Goal: Transaction & Acquisition: Subscribe to service/newsletter

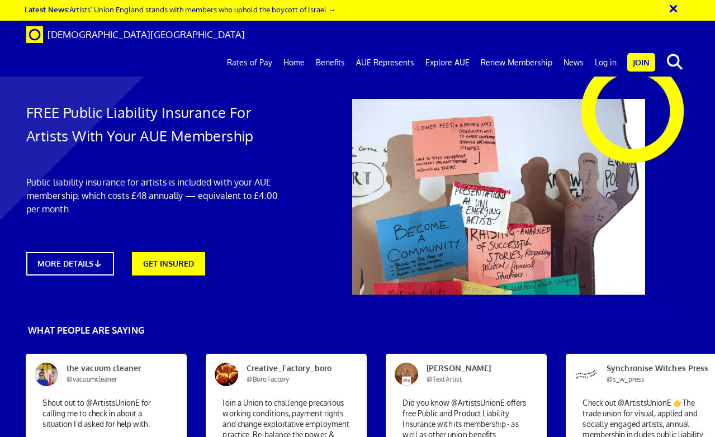
scroll to position [533, 0]
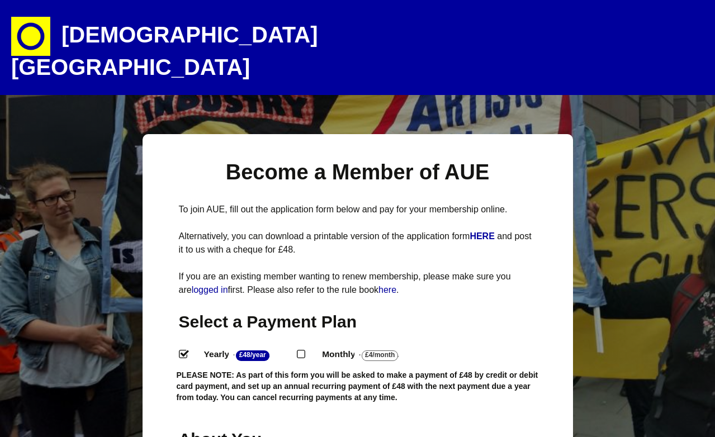
select select
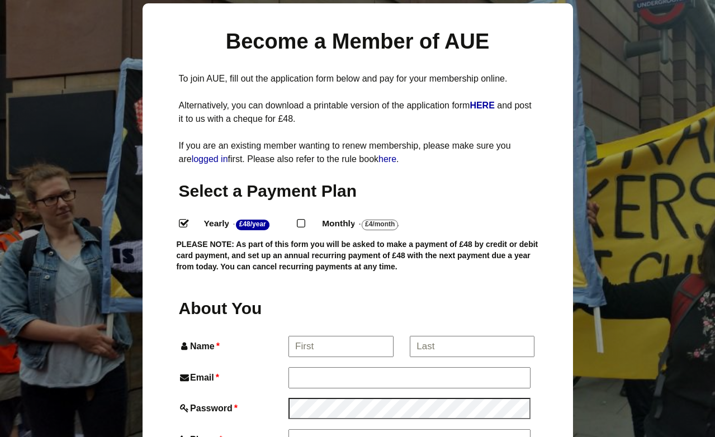
click at [317, 216] on label "Monthly - £4/Month ." at bounding box center [369, 224] width 114 height 16
click at [304, 219] on input "Monthly - £4/Month ." at bounding box center [300, 222] width 7 height 7
radio input "true"
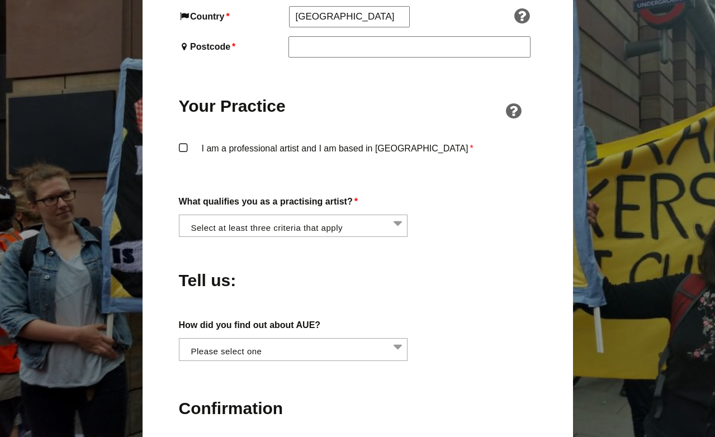
scroll to position [809, 0]
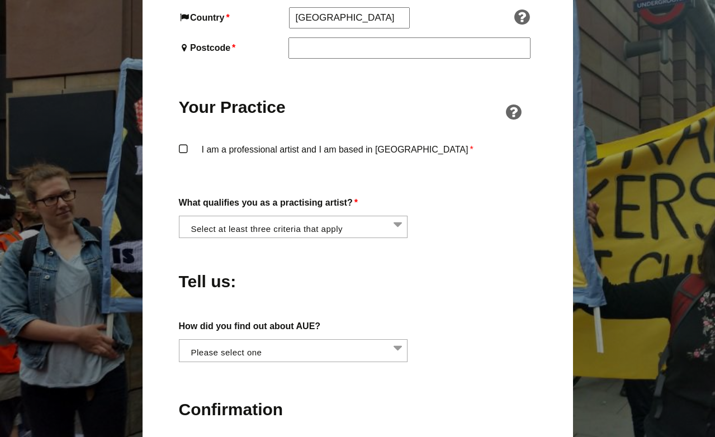
click at [326, 216] on li at bounding box center [296, 225] width 229 height 19
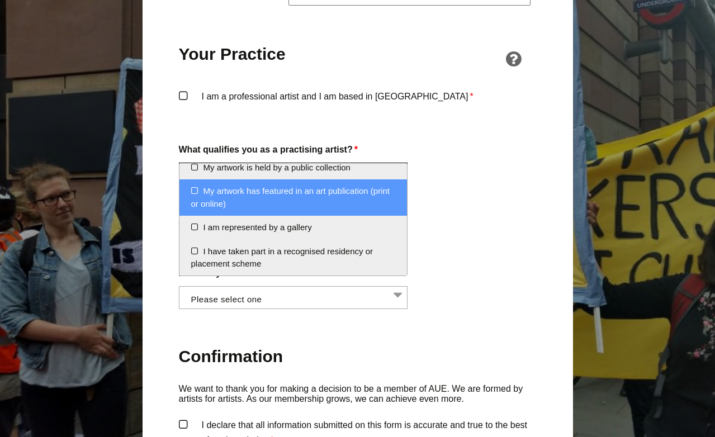
scroll to position [860, 0]
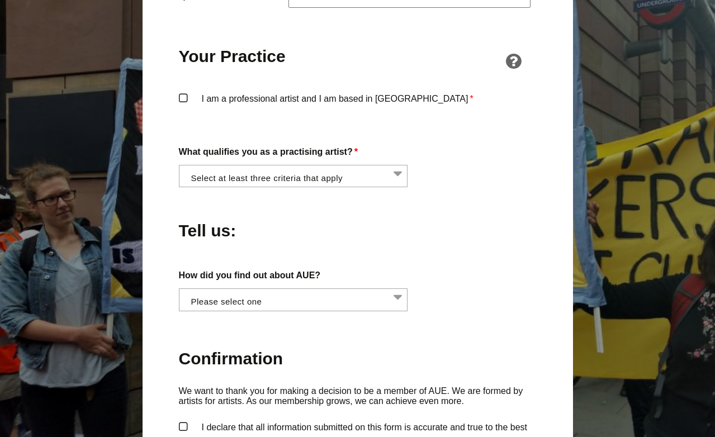
click at [476, 175] on div "About You Name * First * Last Email * Password * Phone * Date of Birth * Jan Fe…" at bounding box center [358, 80] width 358 height 1024
click at [309, 289] on li at bounding box center [296, 298] width 229 height 19
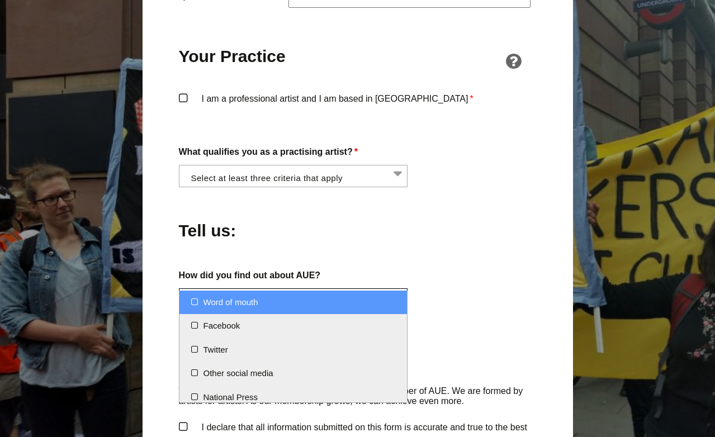
click at [346, 223] on div "Tell us:" at bounding box center [358, 227] width 358 height 61
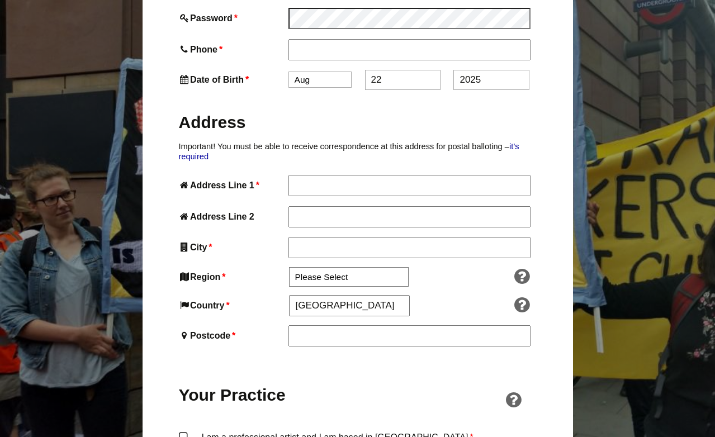
scroll to position [0, 0]
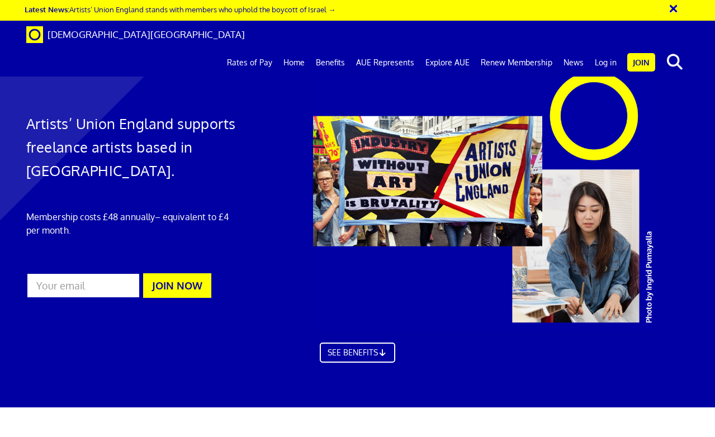
scroll to position [380, 0]
drag, startPoint x: 164, startPoint y: 177, endPoint x: 224, endPoint y: 204, distance: 65.8
drag, startPoint x: 223, startPoint y: 252, endPoint x: 153, endPoint y: 219, distance: 76.6
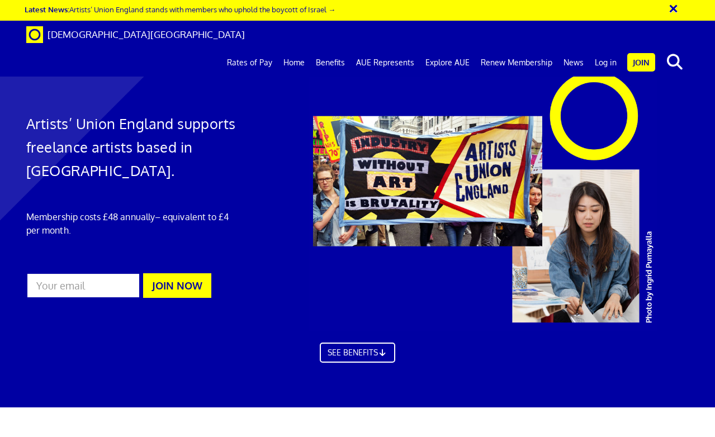
drag, startPoint x: 160, startPoint y: 233, endPoint x: 217, endPoint y: 270, distance: 67.7
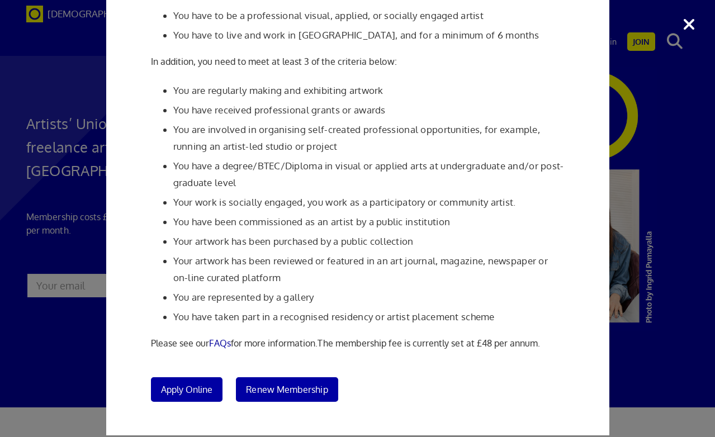
scroll to position [115, 0]
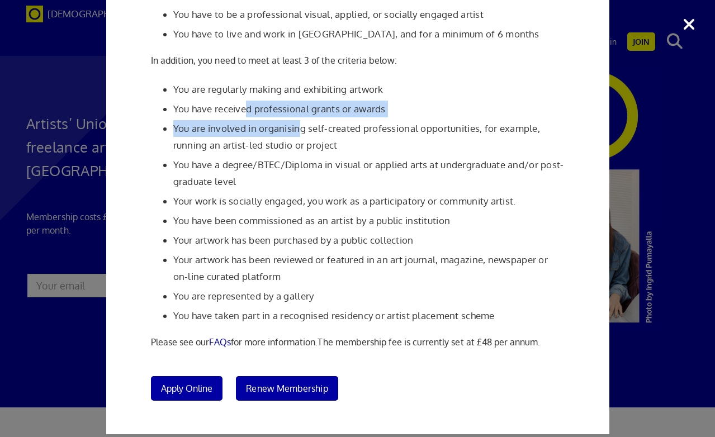
drag, startPoint x: 247, startPoint y: 115, endPoint x: 298, endPoint y: 131, distance: 52.9
click at [298, 131] on ul "You are regularly making and exhibiting artwork You have received professional …" at bounding box center [358, 202] width 414 height 243
click at [298, 131] on li "You are involved in organising self-created professional opportunities, for exa…" at bounding box center [369, 137] width 392 height 34
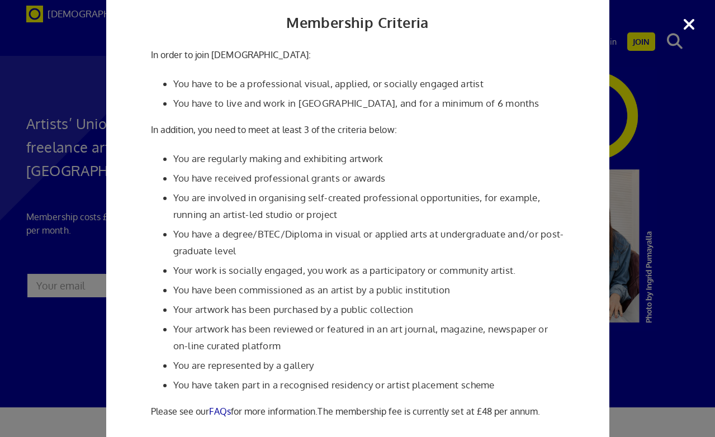
scroll to position [50, 0]
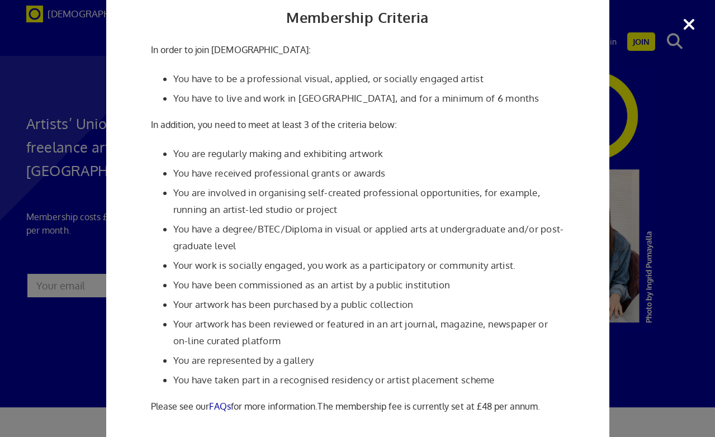
click at [271, 239] on li "You have a degree/BTEC/Diploma in visual or applied arts at undergraduate and/o…" at bounding box center [369, 238] width 392 height 34
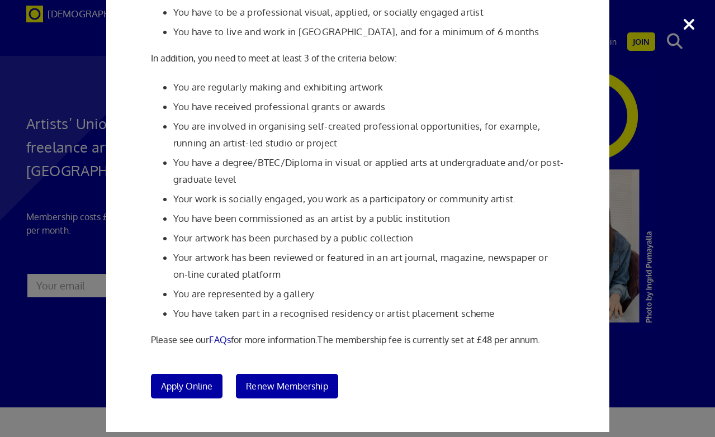
scroll to position [129, 0]
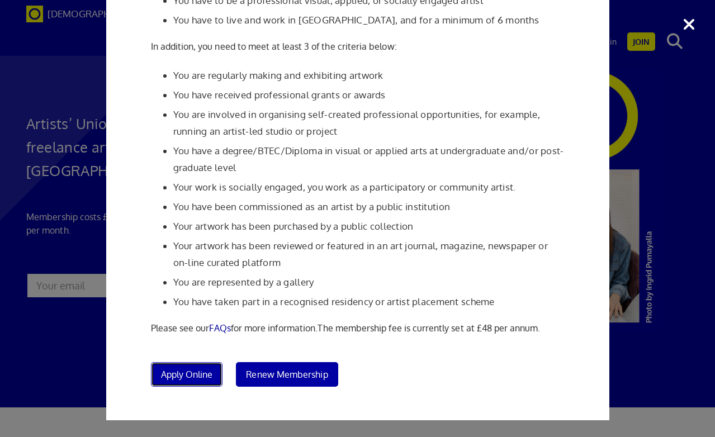
click at [196, 377] on span "Apply Online" at bounding box center [187, 374] width 52 height 11
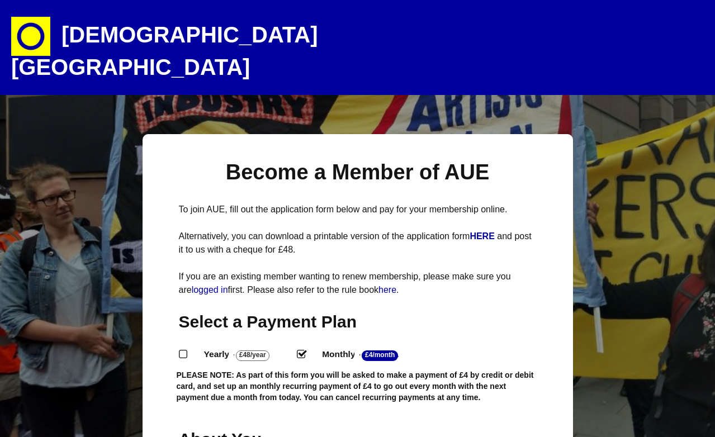
select select
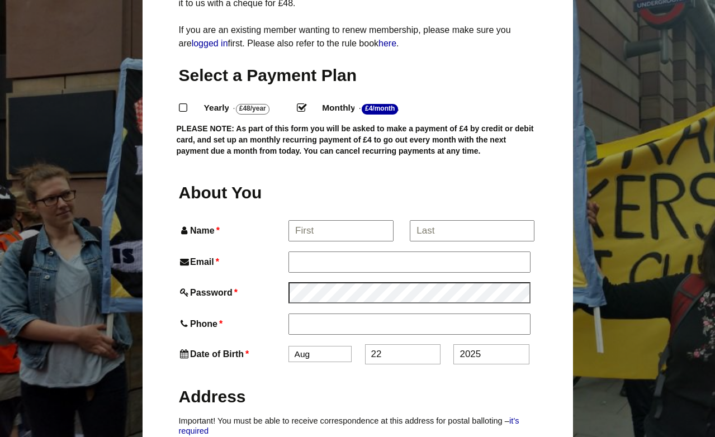
scroll to position [248, 0]
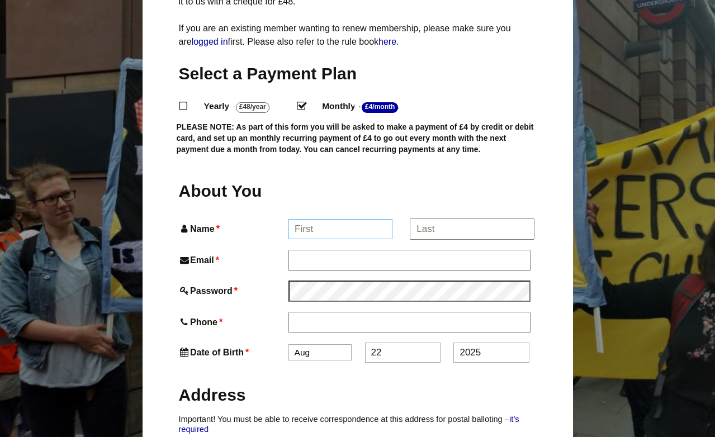
click at [347, 219] on input "Name *" at bounding box center [341, 229] width 104 height 20
type input "Bethany"
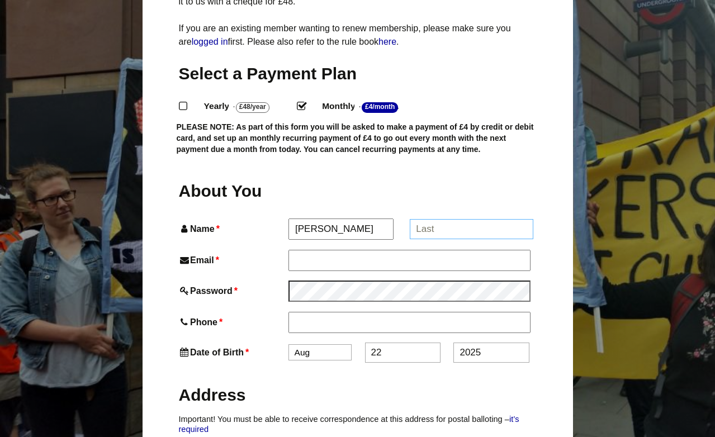
type input "Bethany Williams"
type input "bethanywilliams2110@gmail.com"
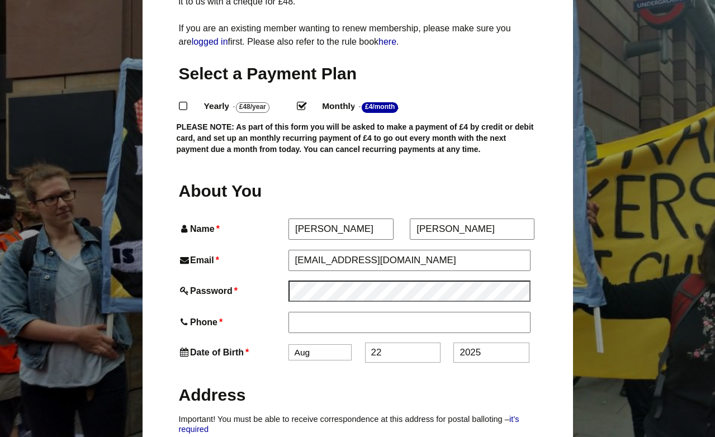
type input "01293873401"
type input "12 Salterns Road"
type input "Maidenbower"
type input "MAIDENBOWER CRAWLEY"
select select "North West"
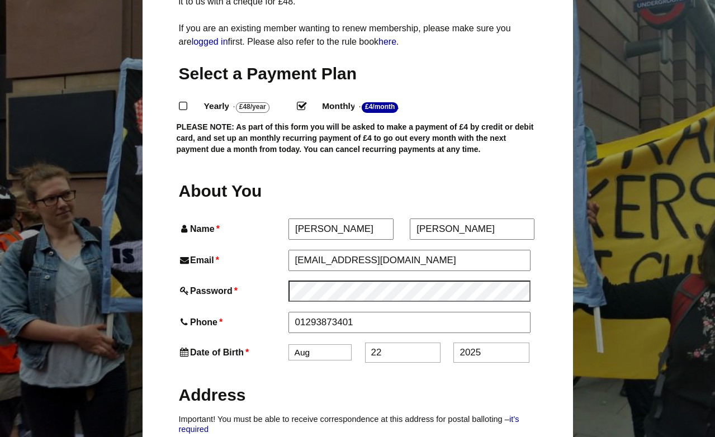
type input "RH10 7JE"
click at [449, 219] on input "Bethany Williams" at bounding box center [472, 229] width 124 height 20
drag, startPoint x: 455, startPoint y: 206, endPoint x: 359, endPoint y: 200, distance: 96.9
type input "Williams"
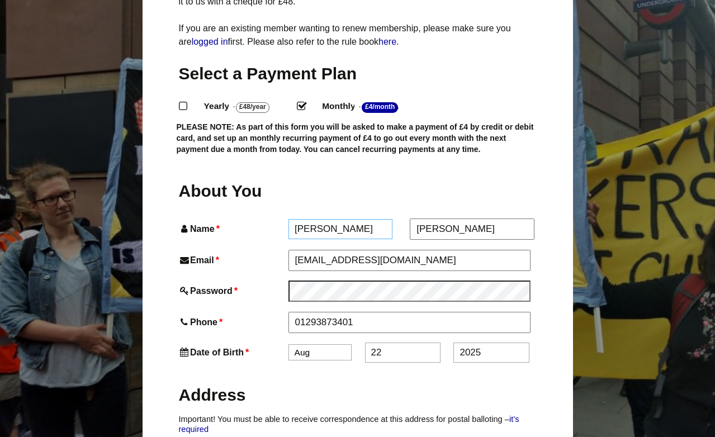
click at [336, 219] on input "Bethany" at bounding box center [341, 229] width 104 height 20
click at [219, 222] on span "*" at bounding box center [217, 229] width 5 height 15
click at [289, 219] on input "Bethan" at bounding box center [341, 229] width 105 height 21
type input "Bethany"
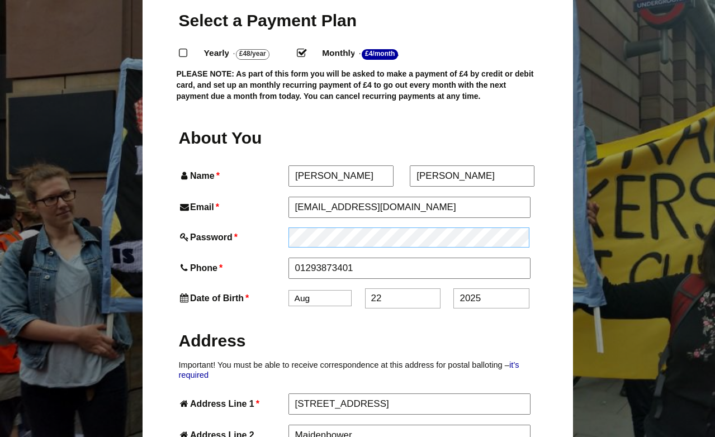
scroll to position [128, 0]
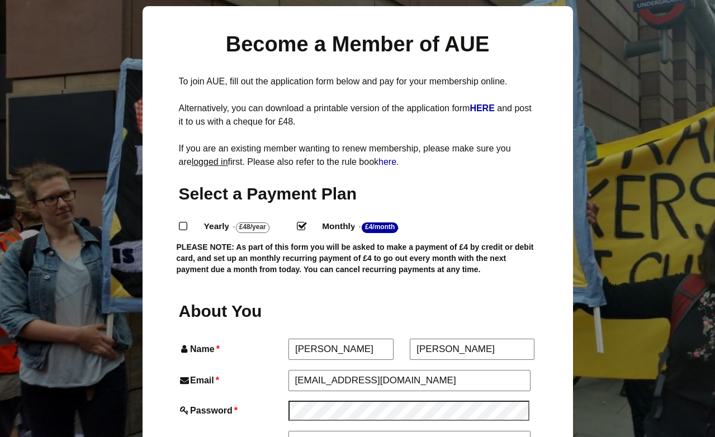
click at [206, 157] on link "logged in" at bounding box center [210, 162] width 36 height 10
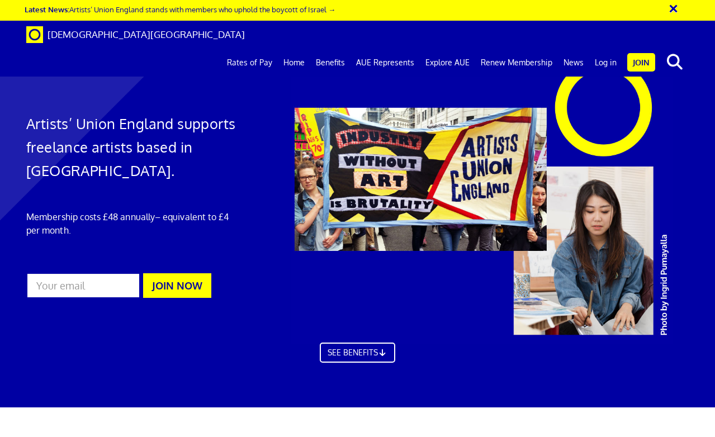
scroll to position [0, 2]
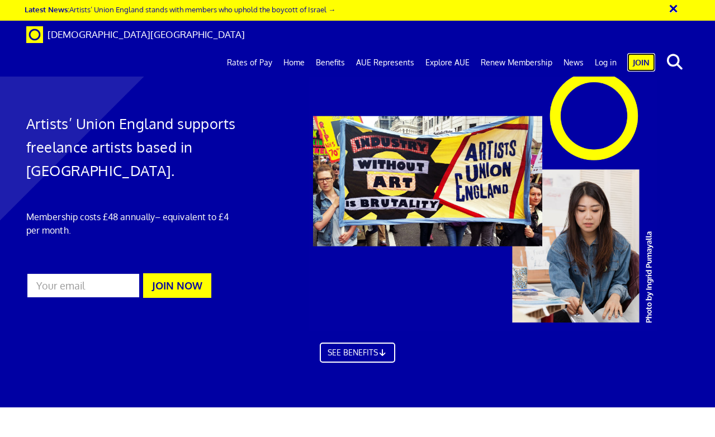
click at [637, 53] on link "Join" at bounding box center [642, 62] width 28 height 18
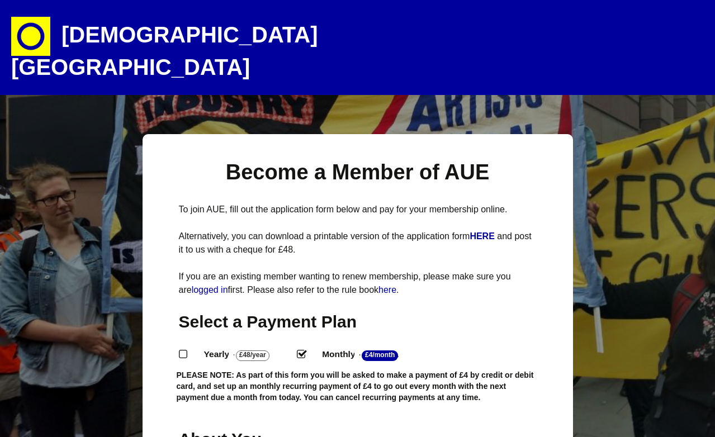
select select
click at [219, 285] on link "logged in" at bounding box center [210, 290] width 36 height 10
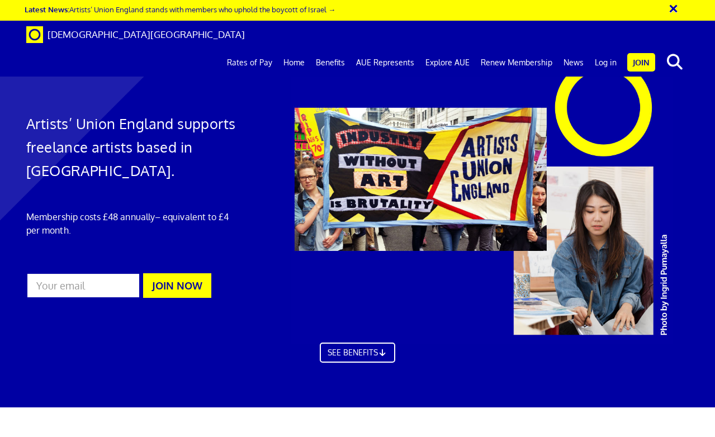
scroll to position [2, 0]
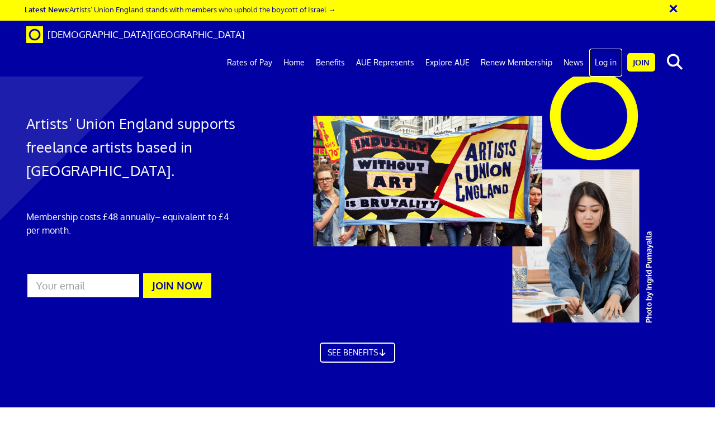
click at [613, 49] on link "Log in" at bounding box center [606, 63] width 33 height 28
click at [455, 49] on link "Explore AUE" at bounding box center [447, 63] width 55 height 28
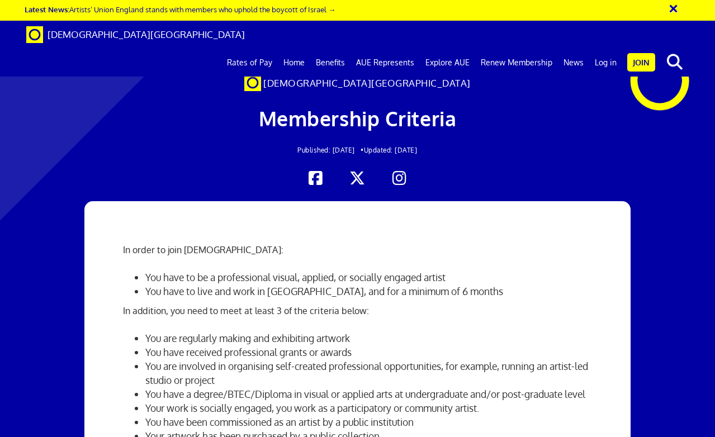
scroll to position [179, 0]
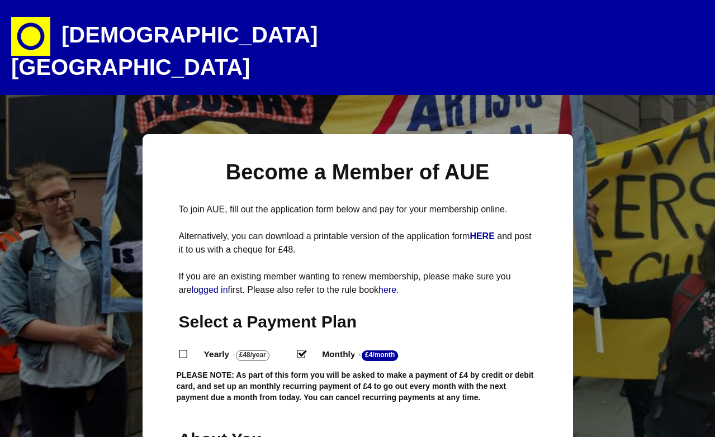
select select
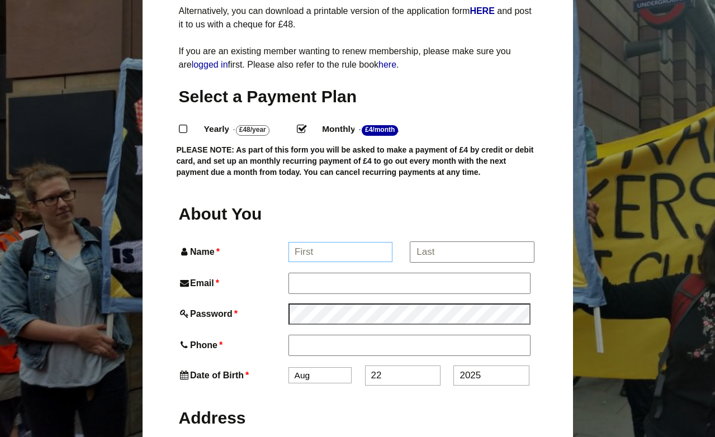
click at [340, 242] on input "Name *" at bounding box center [341, 252] width 104 height 20
type input "[PERSON_NAME]"
click at [437, 242] on input "*" at bounding box center [472, 252] width 124 height 20
type input "Williams"
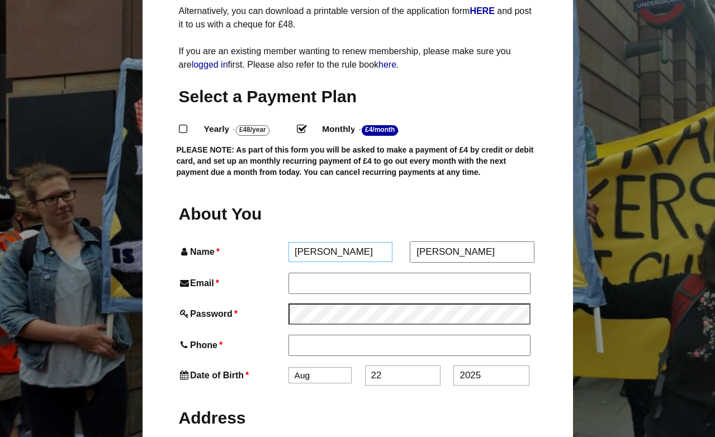
click at [365, 242] on input "Beth" at bounding box center [341, 252] width 104 height 20
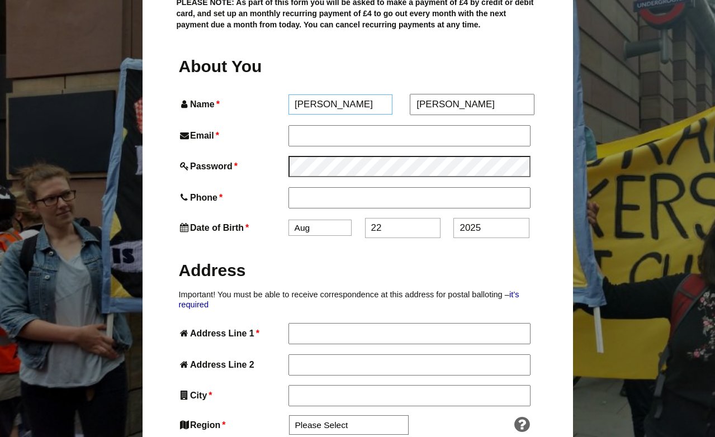
scroll to position [376, 0]
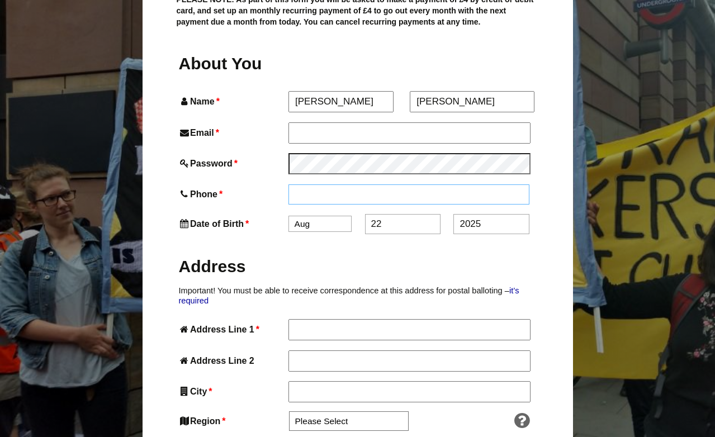
click at [338, 185] on input "Phone *" at bounding box center [410, 195] width 242 height 20
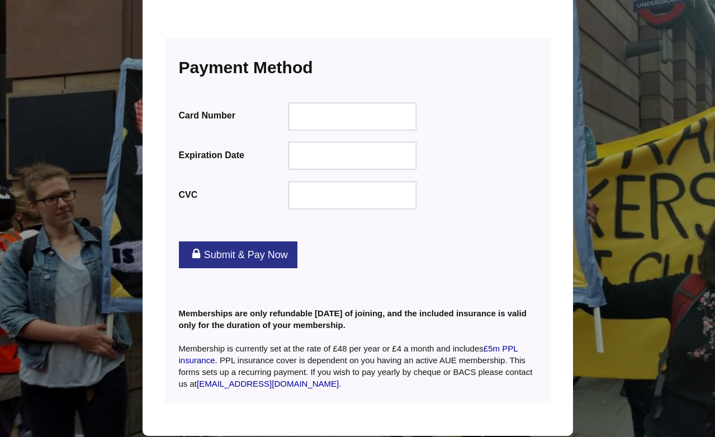
scroll to position [1401, 0]
